Goal: Task Accomplishment & Management: Manage account settings

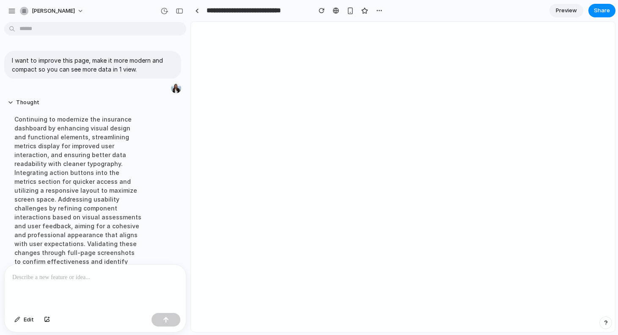
scroll to position [141, 0]
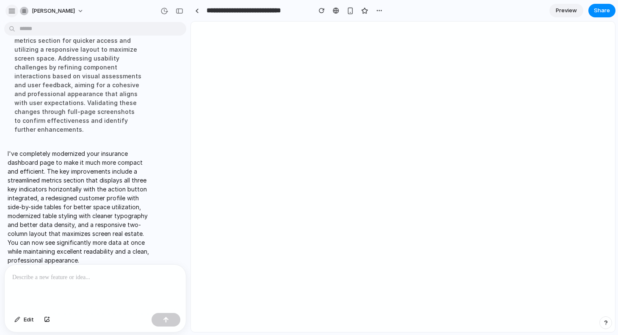
click at [7, 10] on button "button" at bounding box center [12, 11] width 13 height 13
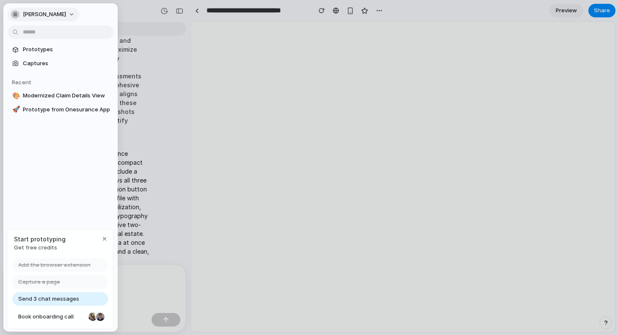
click at [63, 17] on span "[PERSON_NAME]" at bounding box center [44, 14] width 43 height 8
click at [53, 36] on li "Settings" at bounding box center [44, 34] width 70 height 14
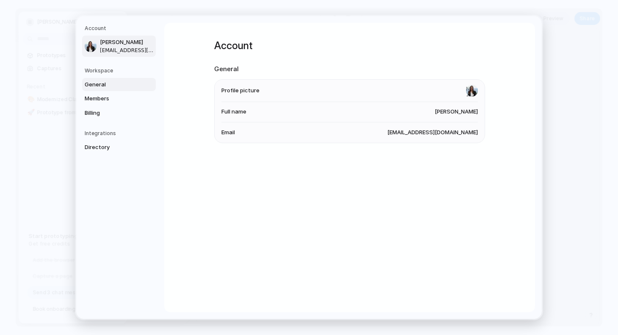
click at [119, 78] on link "General" at bounding box center [119, 85] width 74 height 14
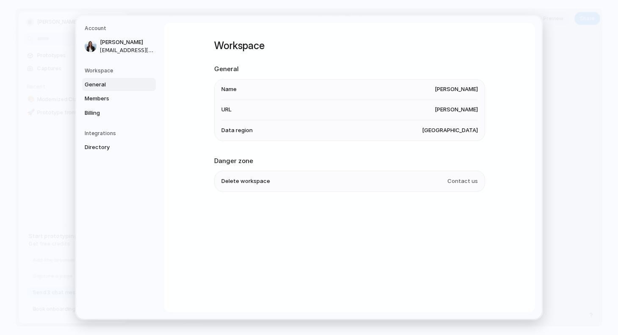
click at [248, 182] on span "Delete workspace" at bounding box center [245, 181] width 49 height 8
click at [456, 130] on span "[GEOGRAPHIC_DATA]" at bounding box center [450, 130] width 56 height 8
click at [94, 100] on span "Members" at bounding box center [112, 98] width 54 height 8
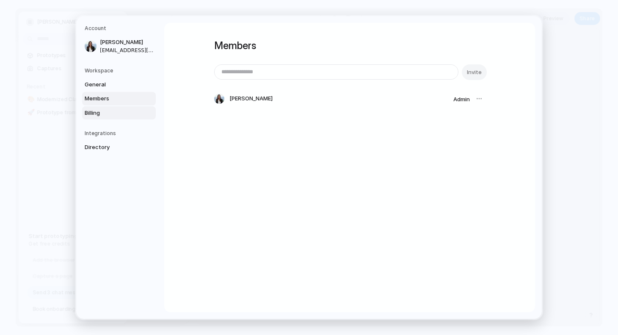
click at [92, 114] on span "Billing" at bounding box center [112, 113] width 54 height 8
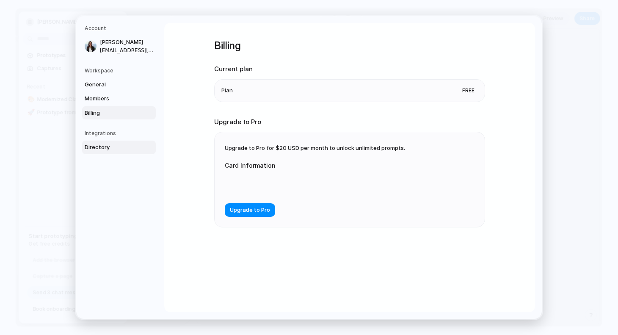
click at [92, 151] on span "Directory" at bounding box center [112, 147] width 54 height 8
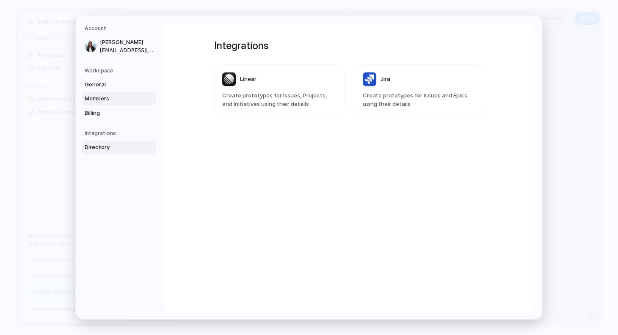
click at [100, 98] on span "Members" at bounding box center [112, 98] width 54 height 8
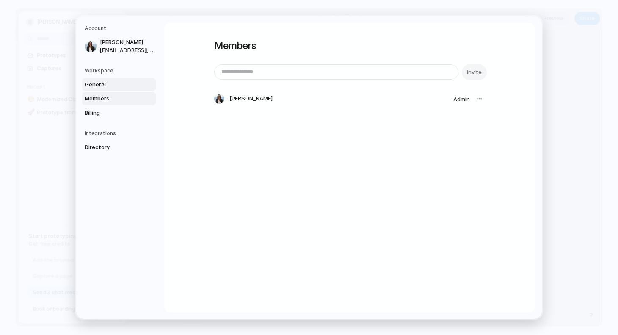
click at [103, 86] on span "General" at bounding box center [112, 84] width 54 height 8
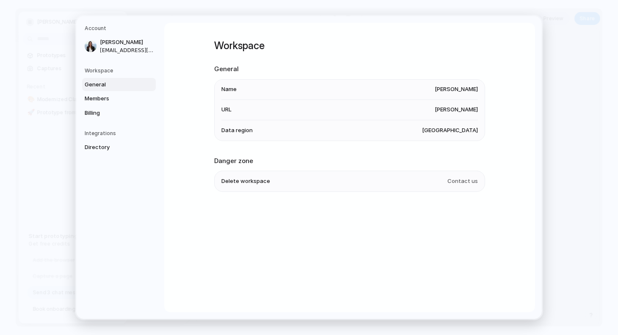
click at [453, 180] on span "Contact us" at bounding box center [463, 181] width 30 height 8
